Goal: Task Accomplishment & Management: Complete application form

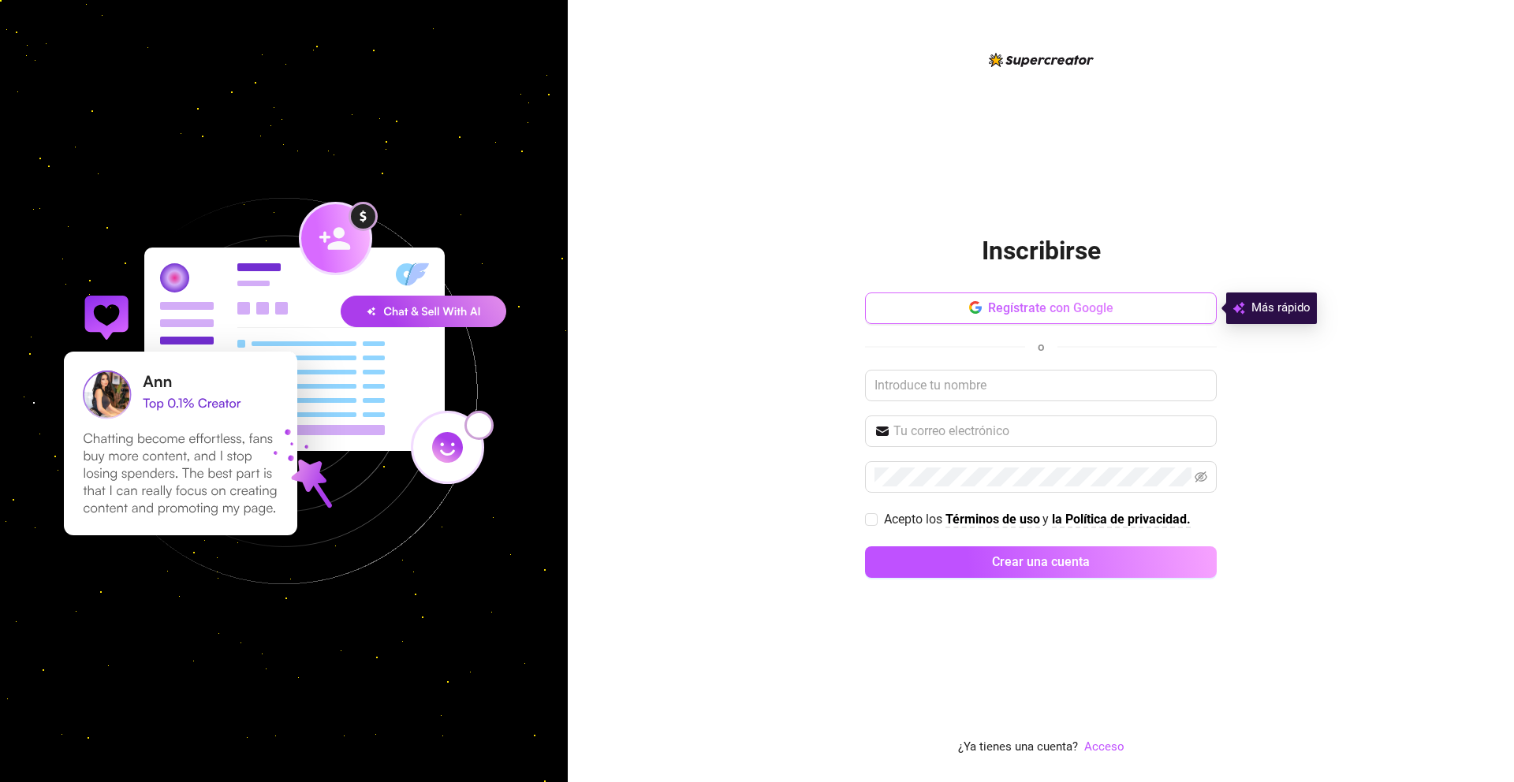
click at [1151, 308] on button "Regístrate con Google" at bounding box center [1041, 309] width 352 height 32
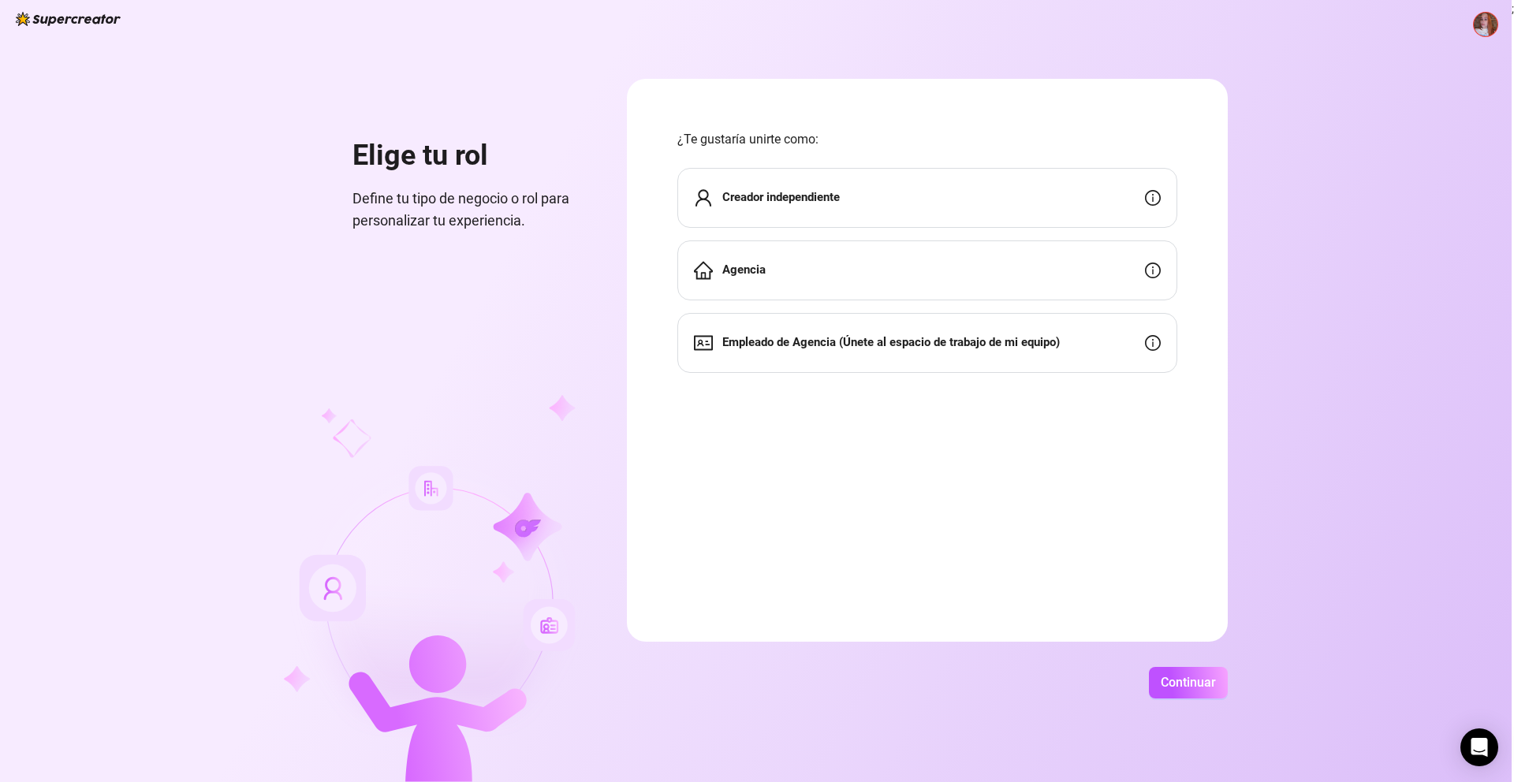
click at [808, 200] on font "Creador independiente" at bounding box center [781, 197] width 118 height 14
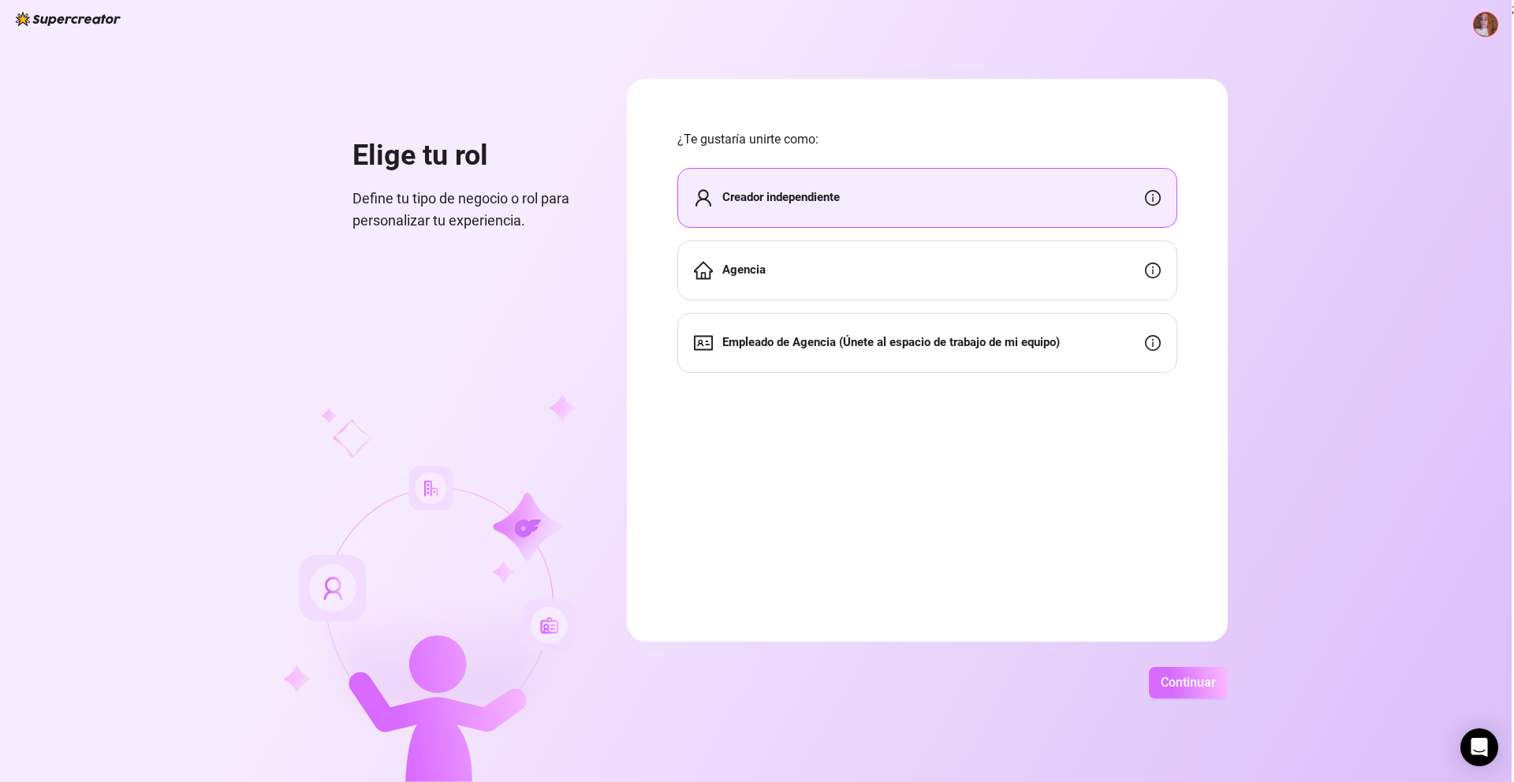
click at [1167, 686] on font "Continuar" at bounding box center [1188, 682] width 55 height 15
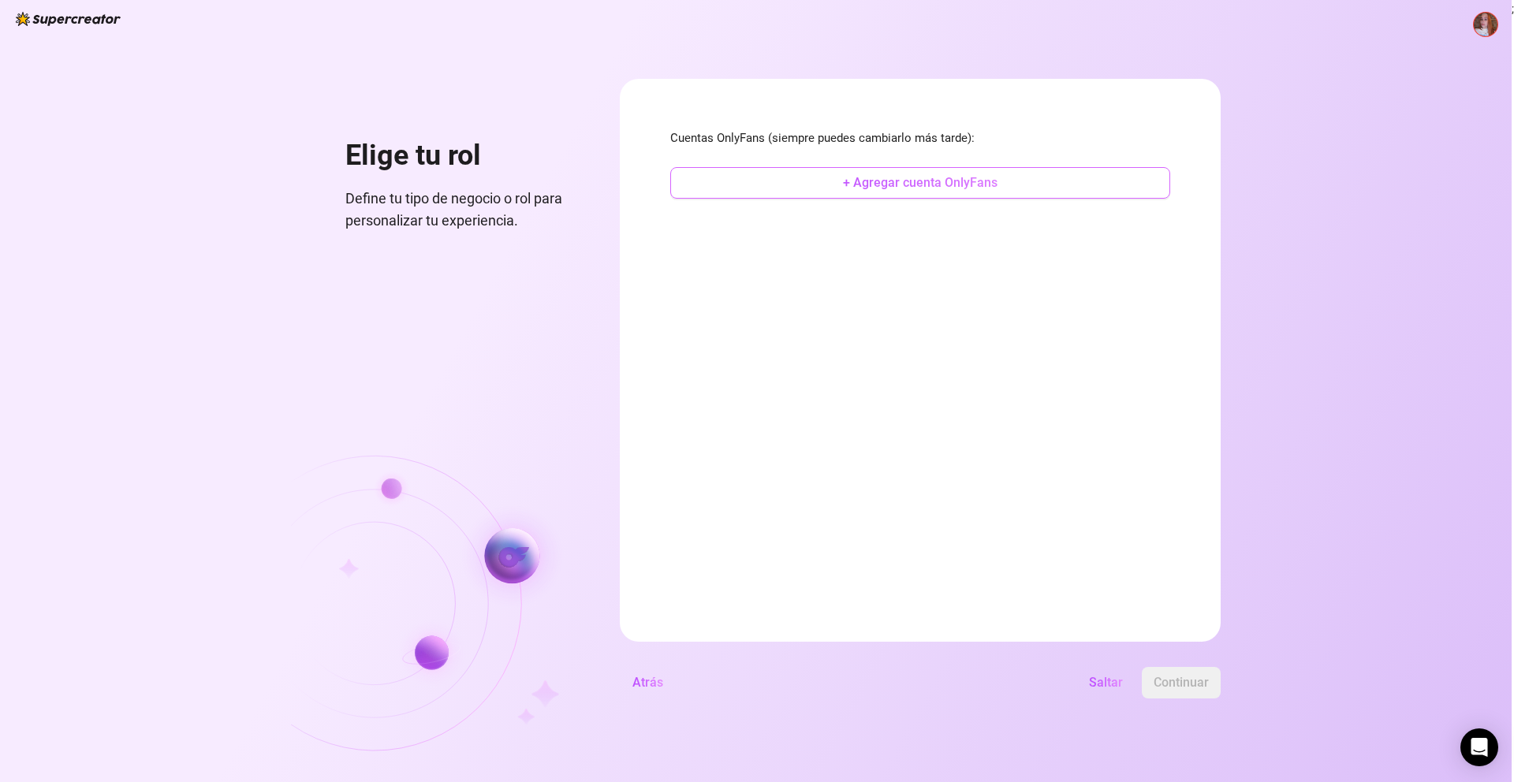
click at [981, 188] on font "+ Agregar cuenta OnlyFans" at bounding box center [920, 182] width 155 height 15
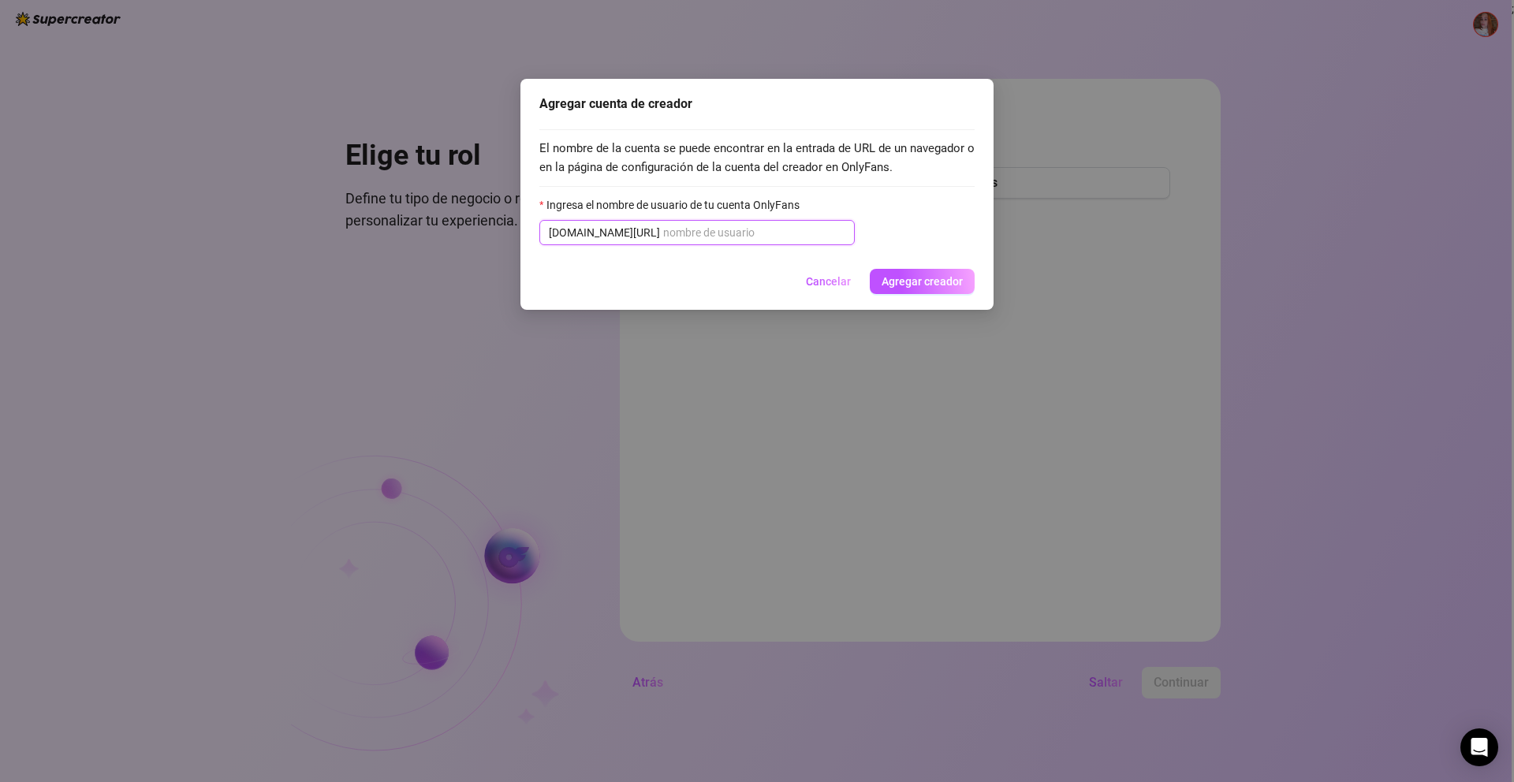
click at [762, 228] on input "Ingresa el nombre de usuario de tu cuenta OnlyFans" at bounding box center [754, 232] width 182 height 17
click at [832, 284] on font "Cancelar" at bounding box center [828, 281] width 45 height 13
